Goal: Task Accomplishment & Management: Use online tool/utility

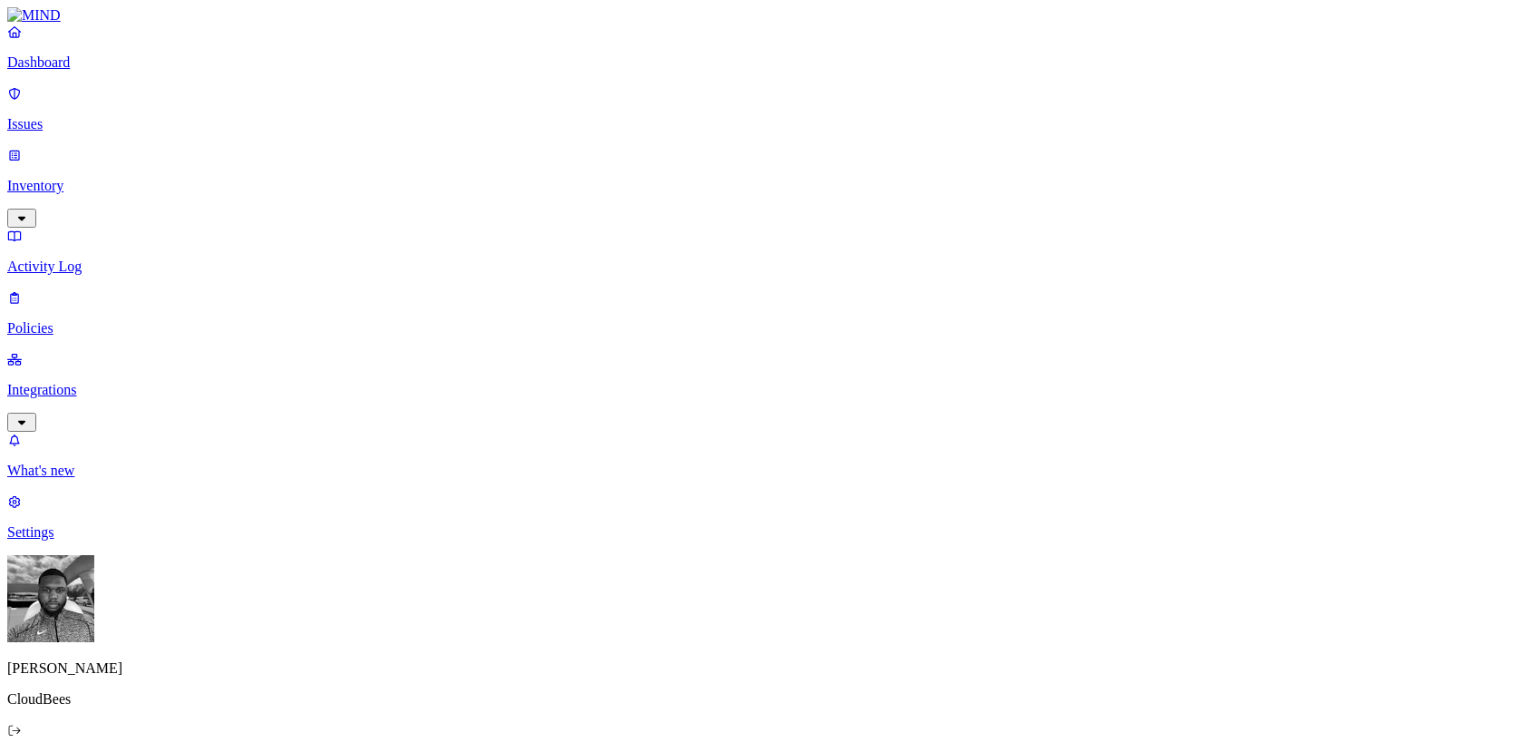
click at [101, 382] on p "Integrations" at bounding box center [761, 390] width 1509 height 16
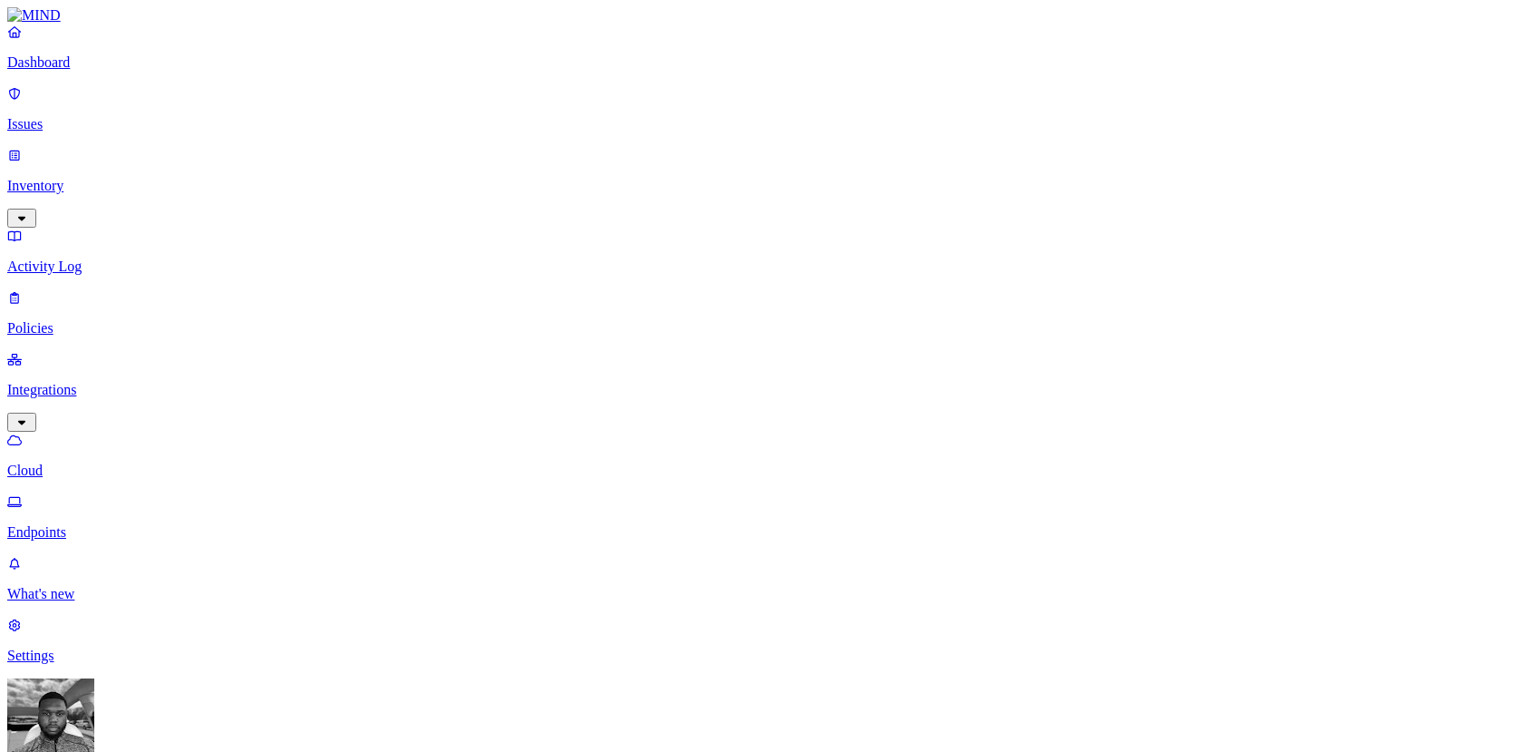
click at [84, 524] on p "Endpoints" at bounding box center [761, 532] width 1509 height 16
